Goal: Communication & Community: Answer question/provide support

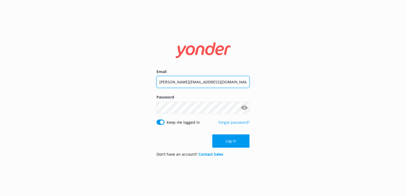
click at [175, 86] on input "[PERSON_NAME][EMAIL_ADDRESS][DOMAIN_NAME]" at bounding box center [202, 82] width 93 height 12
type input "[PERSON_NAME][EMAIL_ADDRESS][DOMAIN_NAME]"
click at [175, 86] on input "[PERSON_NAME][EMAIL_ADDRESS][DOMAIN_NAME]" at bounding box center [202, 82] width 93 height 12
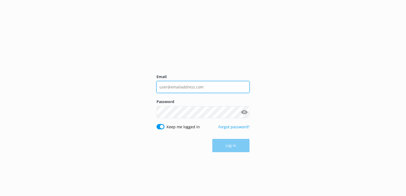
drag, startPoint x: 0, startPoint y: 0, endPoint x: 175, endPoint y: 86, distance: 194.9
click at [175, 86] on input "Email" at bounding box center [202, 87] width 93 height 12
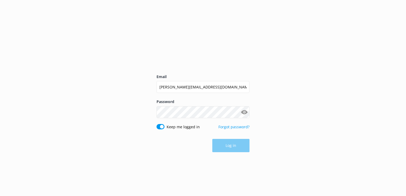
click at [175, 86] on input "[PERSON_NAME][EMAIL_ADDRESS][DOMAIN_NAME]" at bounding box center [202, 87] width 93 height 12
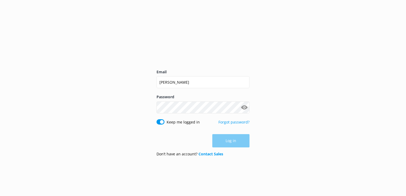
type input "davekw.sunset@gmail.com"
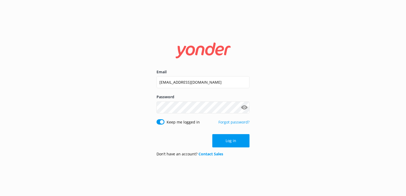
click at [171, 83] on input "davekw.sunset@gmail.com" at bounding box center [202, 82] width 93 height 12
click at [162, 100] on div "Password Show password" at bounding box center [202, 106] width 93 height 25
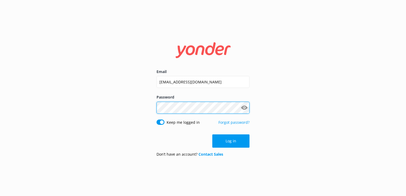
click button "Log in" at bounding box center [230, 140] width 37 height 13
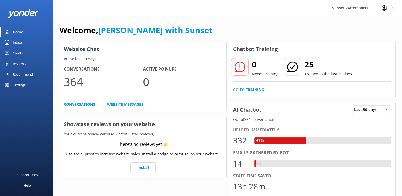
click at [22, 41] on link "Inbox" at bounding box center [26, 42] width 53 height 11
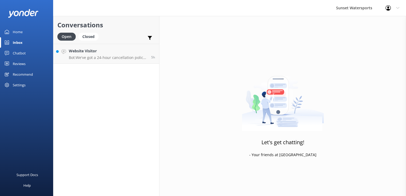
click at [96, 43] on div "Open Closed" at bounding box center [79, 39] width 44 height 13
click at [96, 47] on link "Website Visitor Bot: We've got a 24-hour cancellation policy. If you cancel mor…" at bounding box center [106, 54] width 106 height 20
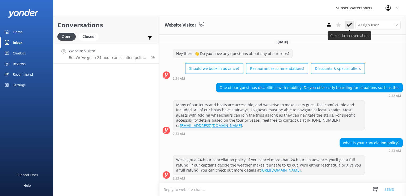
click at [350, 22] on icon at bounding box center [349, 24] width 5 height 5
